Goal: Task Accomplishment & Management: Use online tool/utility

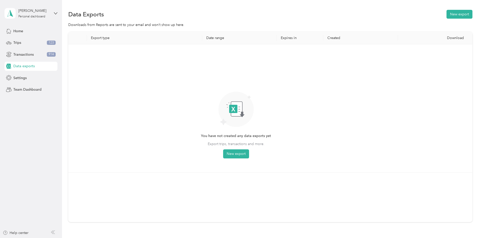
click at [467, 144] on div "Export type Date range Expires in Created Download You have not created any dat…" at bounding box center [270, 136] width 405 height 208
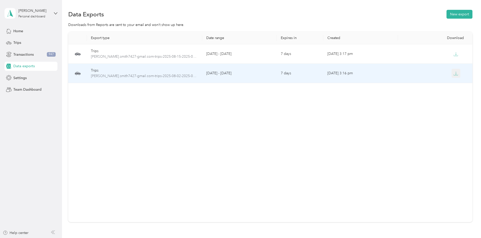
click at [456, 74] on icon "button" at bounding box center [457, 73] width 2 height 3
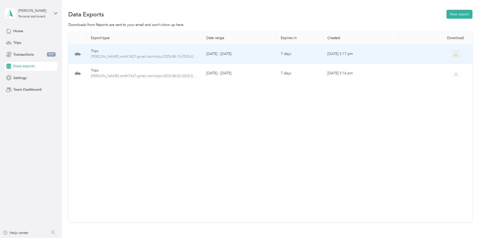
click at [454, 55] on icon "button" at bounding box center [456, 54] width 5 height 5
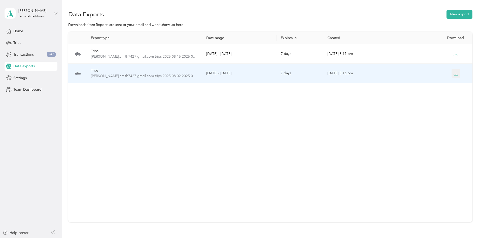
click at [456, 74] on icon "button" at bounding box center [457, 73] width 2 height 3
